Goal: Use online tool/utility: Utilize a website feature to perform a specific function

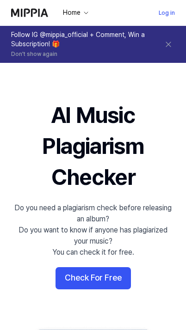
click at [78, 274] on button "Check For Free" at bounding box center [92, 278] width 75 height 22
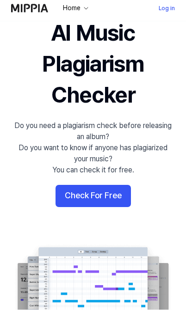
scroll to position [78, 0]
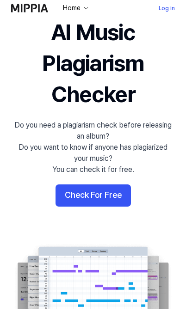
click at [73, 195] on button "Check For Free" at bounding box center [92, 200] width 75 height 22
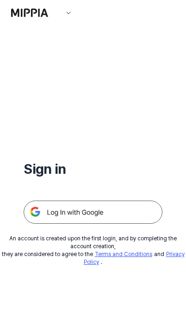
click at [55, 213] on img at bounding box center [93, 211] width 139 height 23
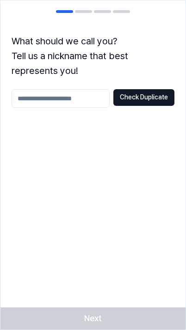
click at [42, 93] on input "text" at bounding box center [61, 98] width 98 height 18
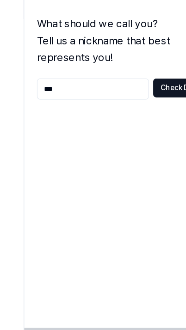
click at [109, 89] on input "***" at bounding box center [61, 98] width 98 height 18
type input "***"
click at [139, 89] on button "Check Duplicate" at bounding box center [143, 97] width 61 height 17
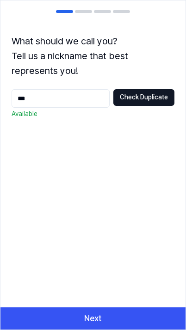
click at [77, 316] on button "Next" at bounding box center [92, 318] width 185 height 22
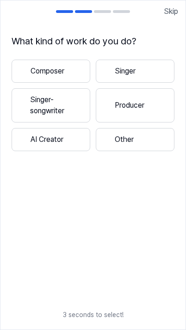
click at [78, 104] on button "Singer-songwriter" at bounding box center [51, 105] width 79 height 34
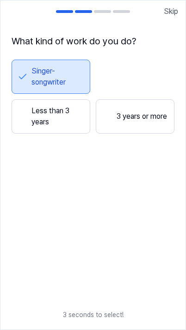
click at [70, 122] on button "Less than 3 years" at bounding box center [51, 116] width 79 height 34
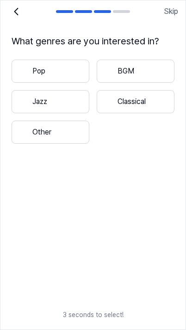
click at [72, 136] on button "Other" at bounding box center [51, 132] width 78 height 23
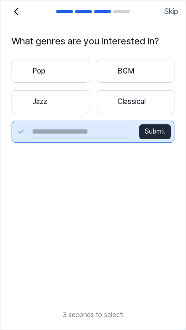
click at [97, 136] on input "text" at bounding box center [80, 131] width 96 height 15
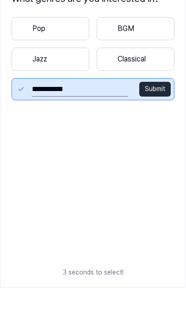
type input "**********"
click at [160, 124] on button "Submit" at bounding box center [154, 131] width 31 height 15
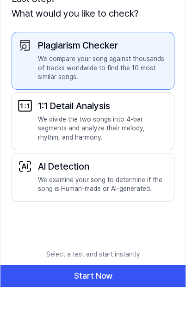
scroll to position [42, 0]
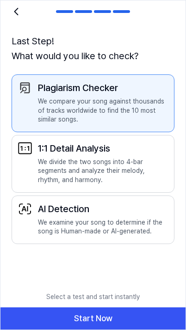
click at [132, 221] on p "We examine your song to determine if the song is Human-made or AI-generated." at bounding box center [103, 227] width 130 height 18
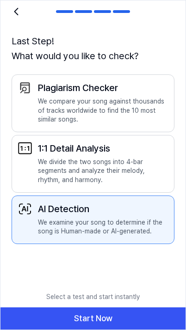
click at [152, 113] on p "We compare your song against thousands of tracks worldwide to find the 10 most …" at bounding box center [103, 110] width 130 height 27
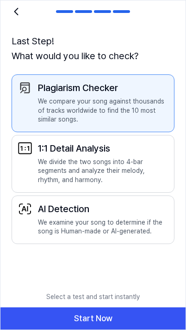
click at [147, 161] on p "We divide the two songs into 4-bar segments and analyze their melody, rhythm, a…" at bounding box center [103, 171] width 130 height 27
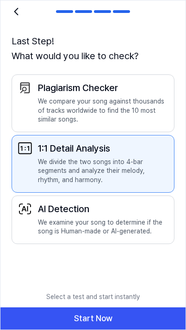
click at [90, 316] on button "Start Now" at bounding box center [92, 318] width 185 height 22
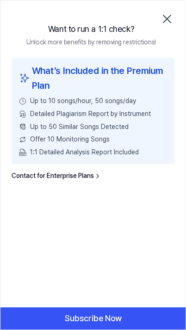
click at [171, 19] on icon "button" at bounding box center [166, 19] width 15 height 15
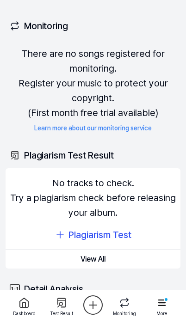
click at [109, 234] on div "Plagiarism Test" at bounding box center [99, 234] width 63 height 15
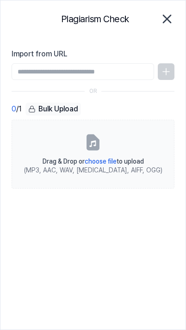
click at [104, 135] on label "Drag & Drop or choose file to upload (MP3, AAC, WAV, FLAC, AIFF, OGG)" at bounding box center [93, 154] width 163 height 69
click at [0, 0] on input "Drag & Drop or choose file to upload (MP3, AAC, WAV, FLAC, AIFF, OGG)" at bounding box center [0, 0] width 0 height 0
click at [155, 158] on label "Drag & Drop or choose file to upload (MP3, AAC, WAV, FLAC, AIFF, OGG)" at bounding box center [93, 154] width 163 height 69
click at [0, 0] on input "Drag & Drop or choose file to upload (MP3, AAC, WAV, FLAC, AIFF, OGG)" at bounding box center [0, 0] width 0 height 0
